Goal: Information Seeking & Learning: Learn about a topic

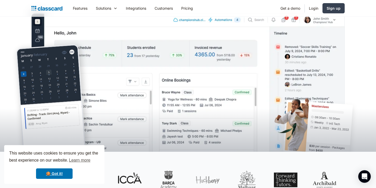
scroll to position [143, 0]
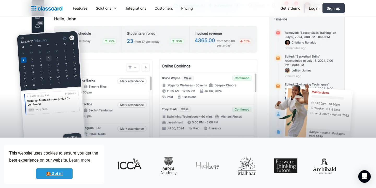
drag, startPoint x: 52, startPoint y: 174, endPoint x: 56, endPoint y: 168, distance: 7.6
click at [52, 174] on link "🍪 Got it!" at bounding box center [54, 173] width 37 height 10
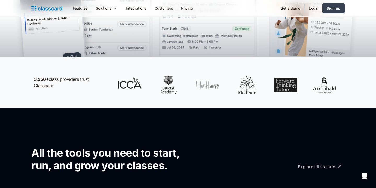
scroll to position [383, 0]
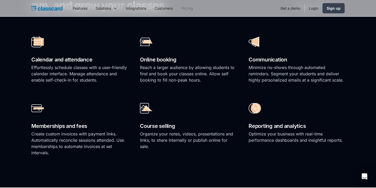
click at [188, 9] on link "Pricing" at bounding box center [187, 8] width 20 height 12
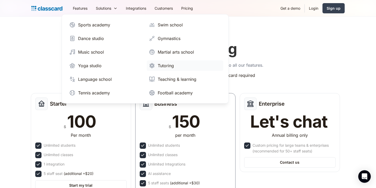
click at [170, 67] on div "Tutoring" at bounding box center [166, 65] width 16 height 6
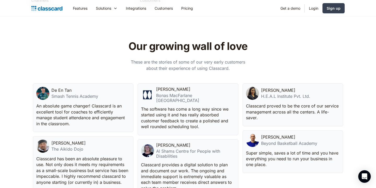
scroll to position [1382, 0]
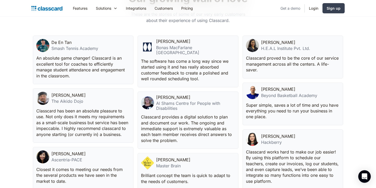
click at [294, 8] on link "Get a demo" at bounding box center [290, 8] width 28 height 12
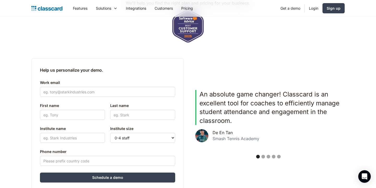
click at [264, 158] on div "carousel" at bounding box center [268, 157] width 152 height 10
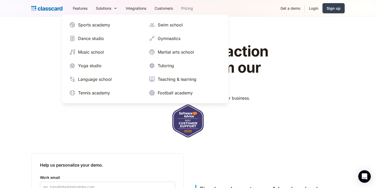
click at [186, 4] on link "Pricing" at bounding box center [187, 8] width 20 height 12
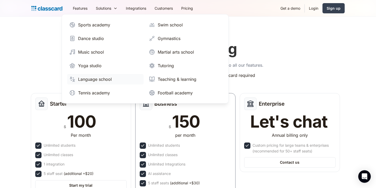
click at [100, 79] on div "Language school" at bounding box center [95, 79] width 34 height 6
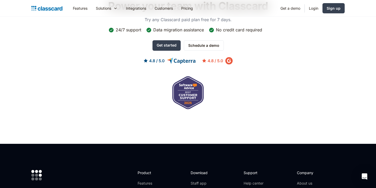
scroll to position [1611, 0]
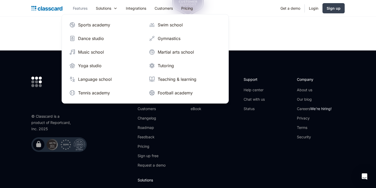
click at [82, 9] on link "Features" at bounding box center [80, 8] width 23 height 12
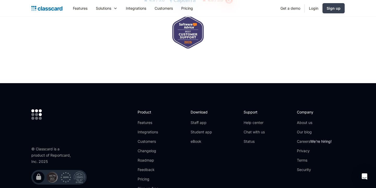
scroll to position [1624, 0]
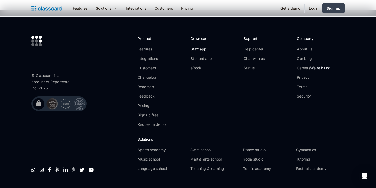
click at [201, 46] on link "Staff app" at bounding box center [200, 48] width 21 height 5
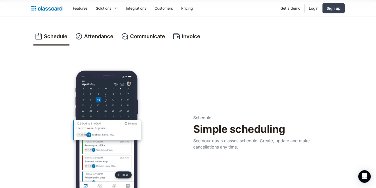
scroll to position [160, 0]
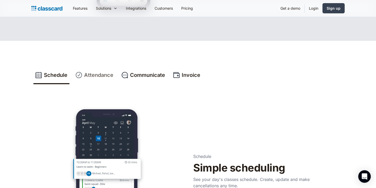
click at [104, 75] on div "Attendance" at bounding box center [98, 75] width 29 height 8
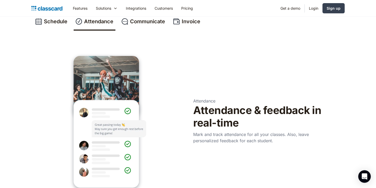
scroll to position [211, 0]
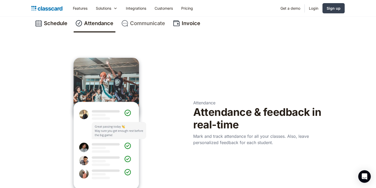
click at [143, 26] on div "Communicate" at bounding box center [147, 23] width 35 height 8
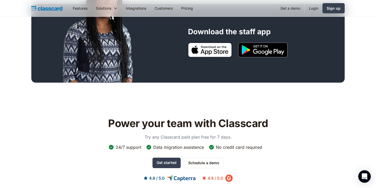
scroll to position [379, 0]
